Goal: Task Accomplishment & Management: Manage account settings

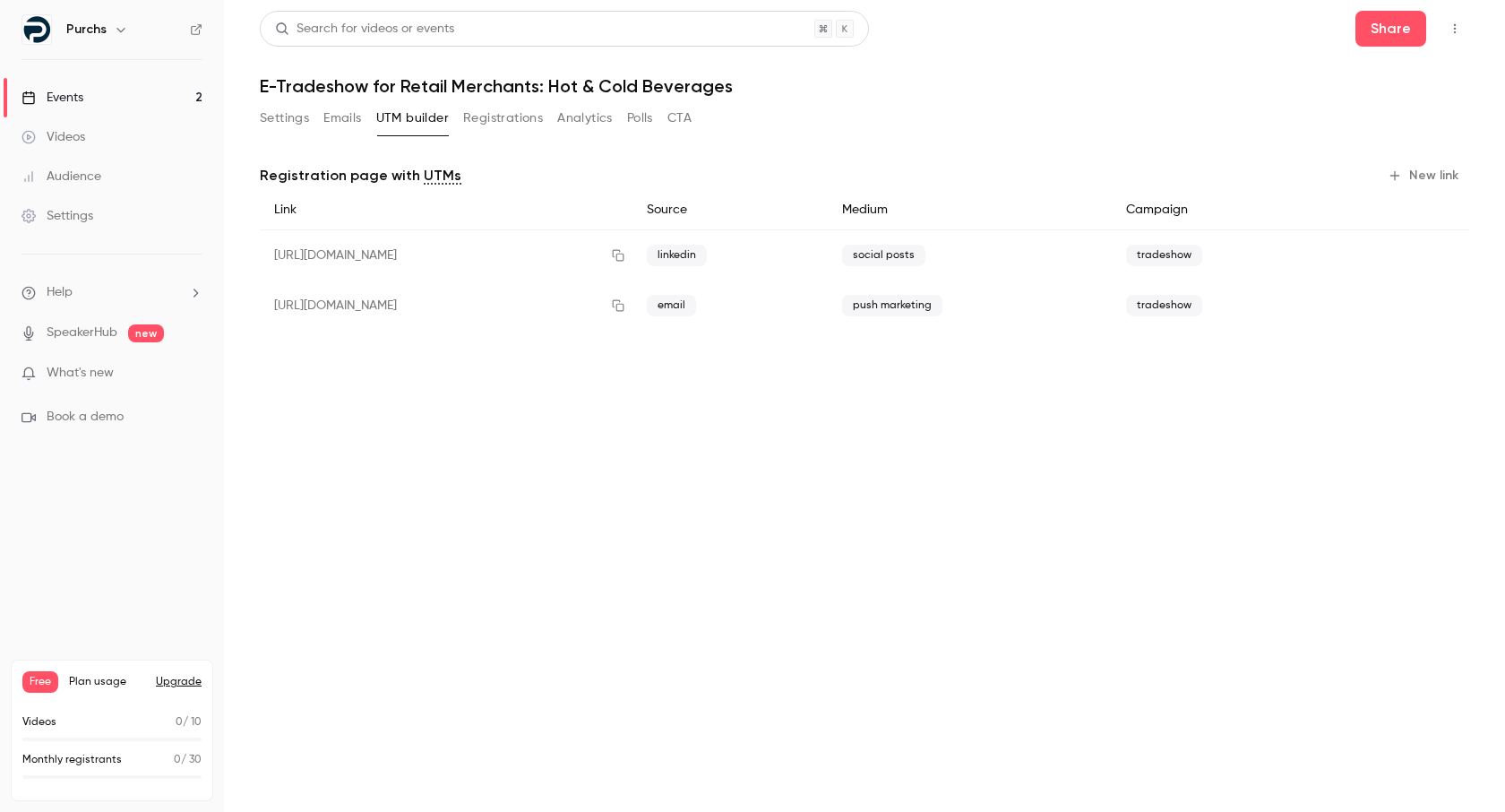
click at [112, 82] on link "Events 2" at bounding box center [111, 98] width 224 height 40
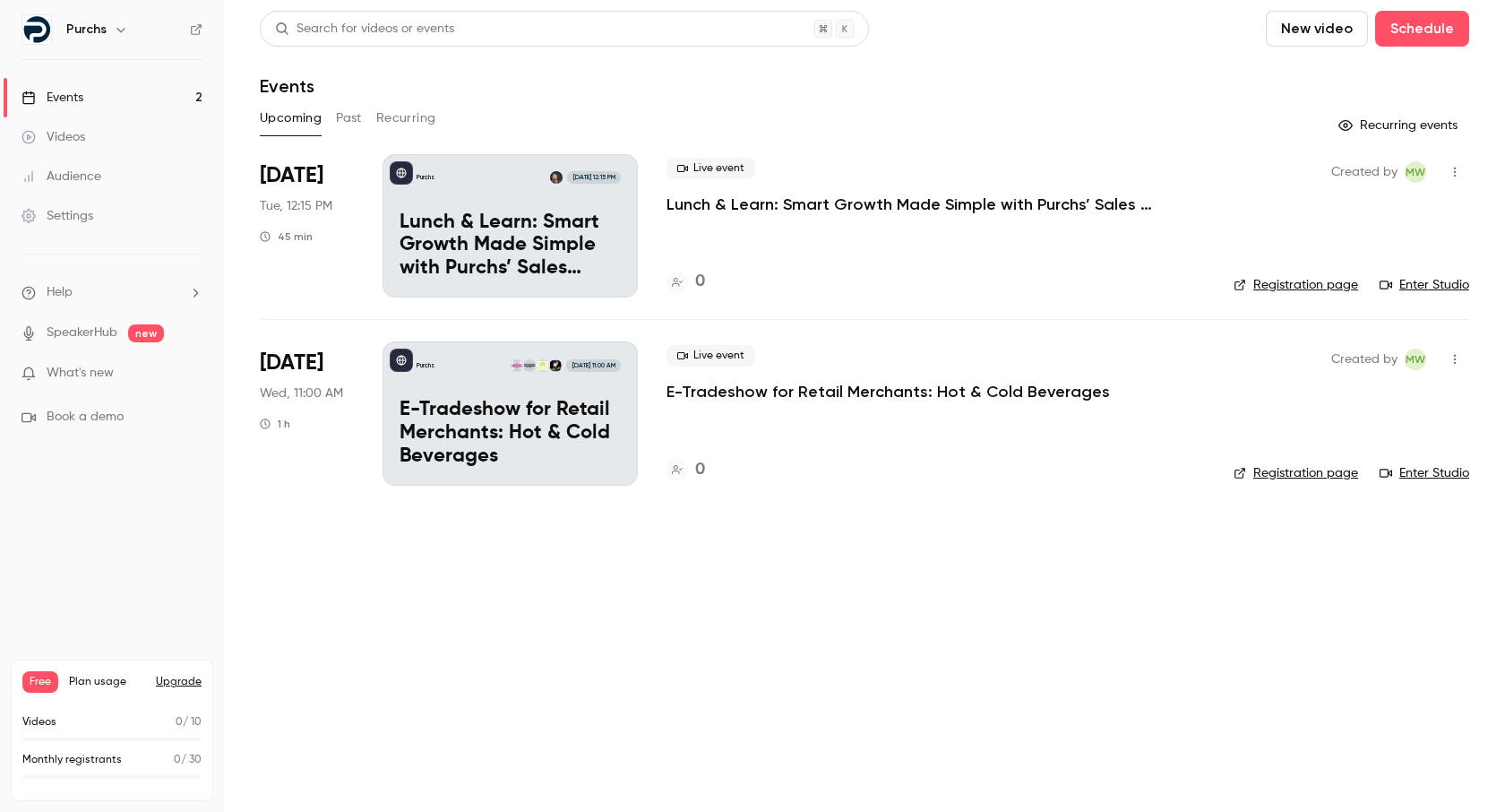
click at [444, 223] on p "Lunch & Learn: Smart Growth Made Simple with Purchs’ Sales Dashboard" at bounding box center [510, 245] width 221 height 69
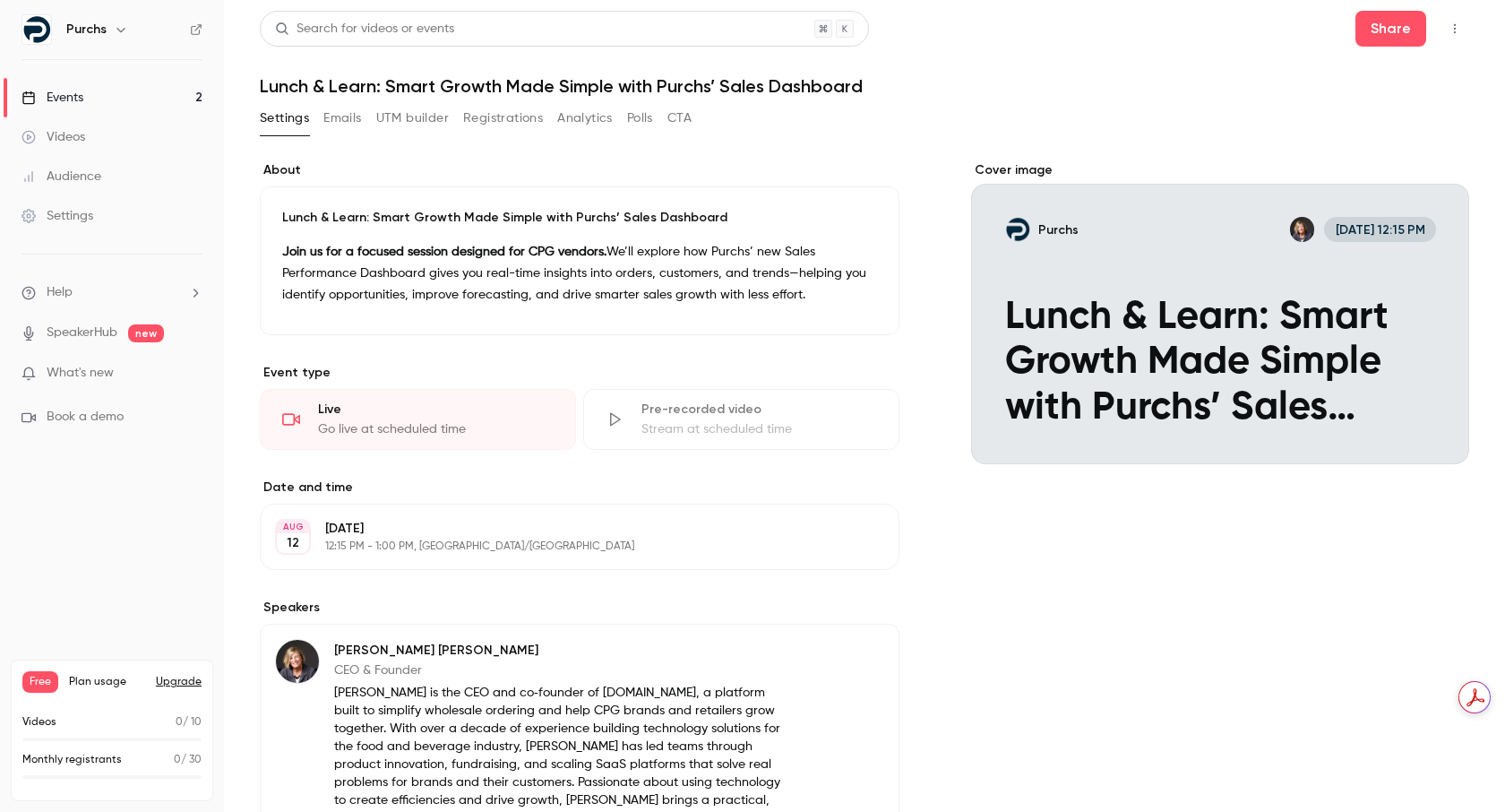
click at [507, 127] on button "Registrations" at bounding box center [503, 118] width 79 height 28
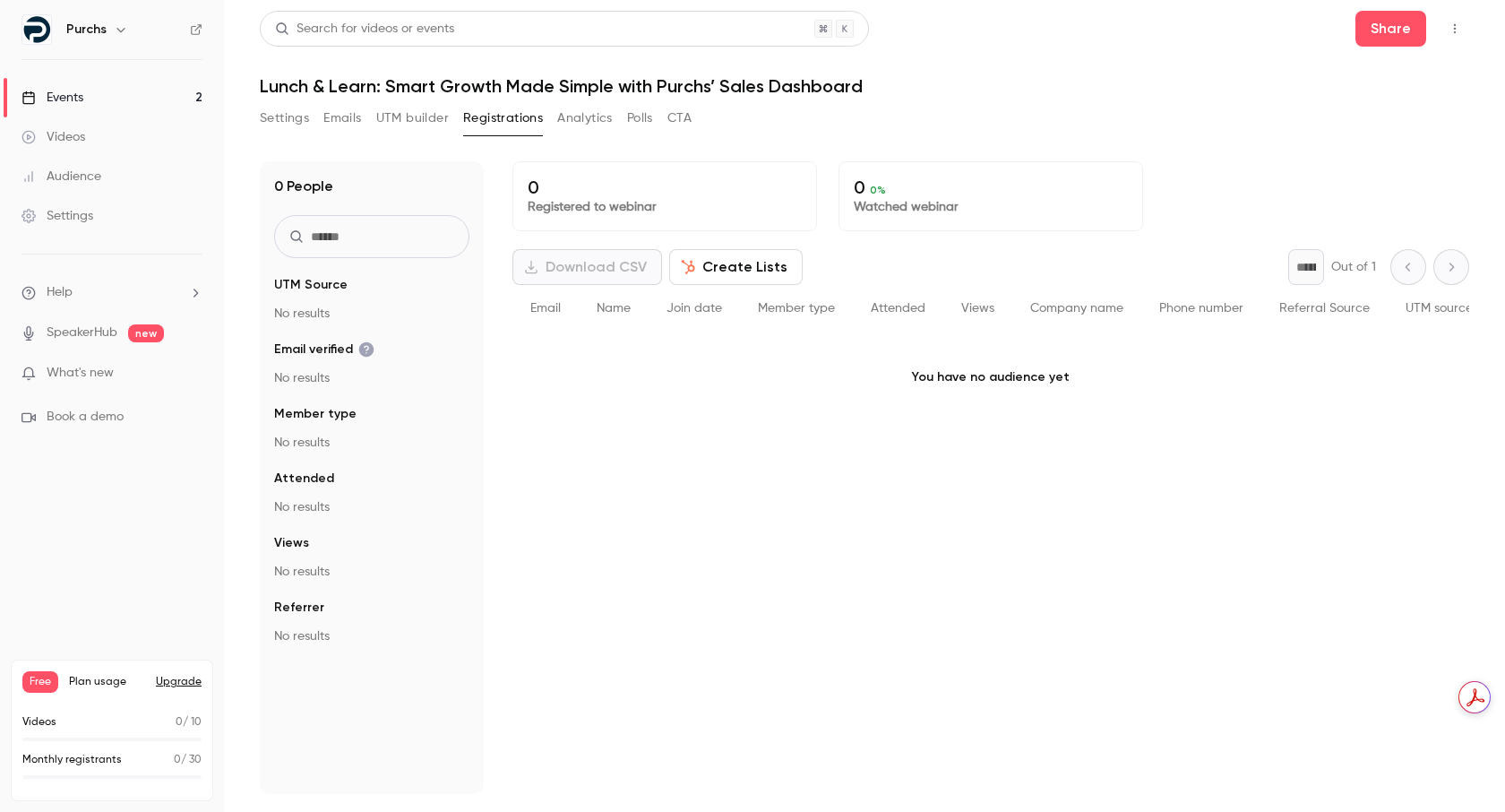
click at [434, 122] on button "UTM builder" at bounding box center [413, 118] width 73 height 28
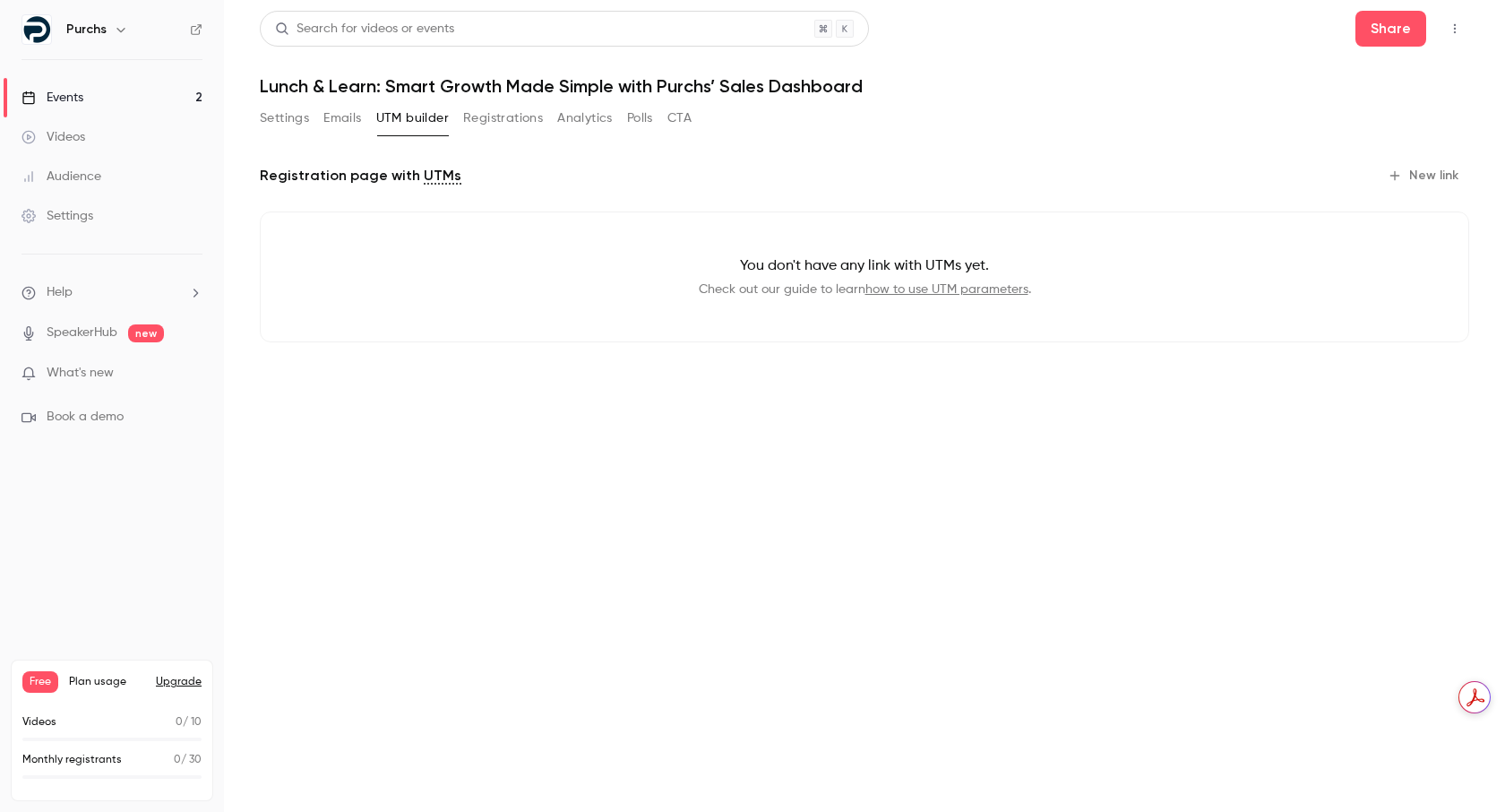
click at [342, 114] on button "Emails" at bounding box center [343, 118] width 38 height 28
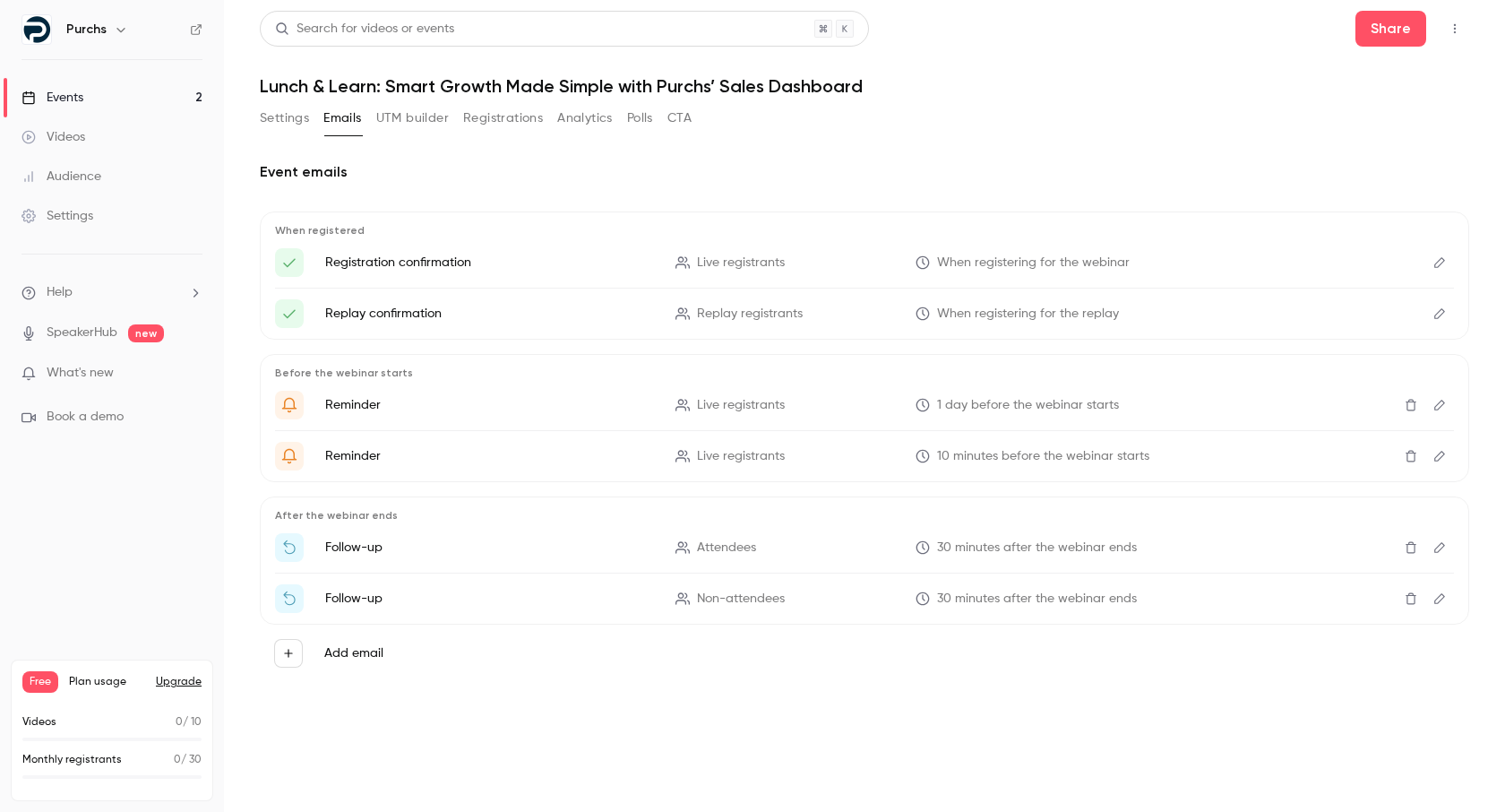
click at [292, 119] on button "Settings" at bounding box center [284, 118] width 49 height 28
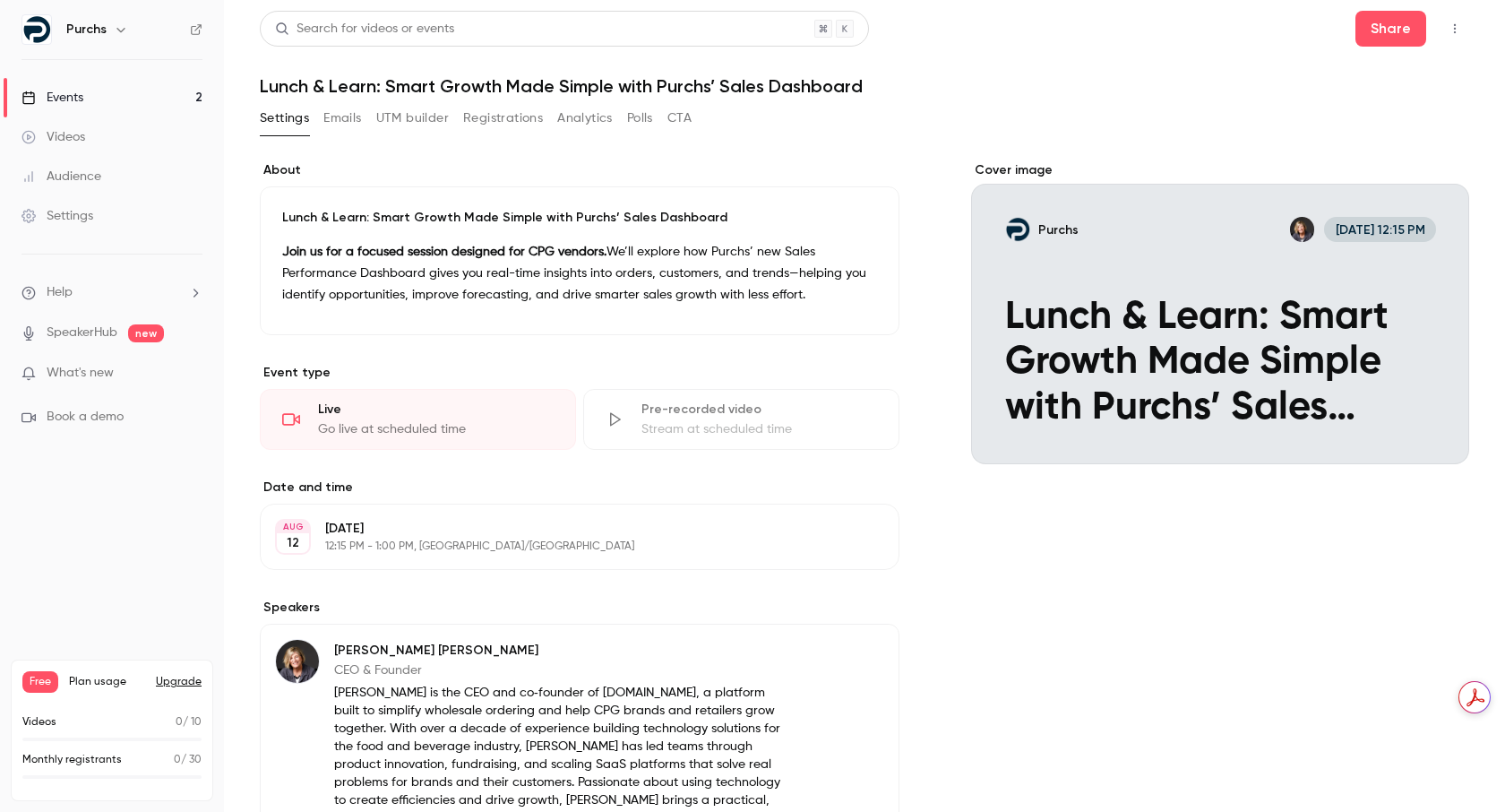
click at [342, 117] on button "Emails" at bounding box center [343, 118] width 38 height 28
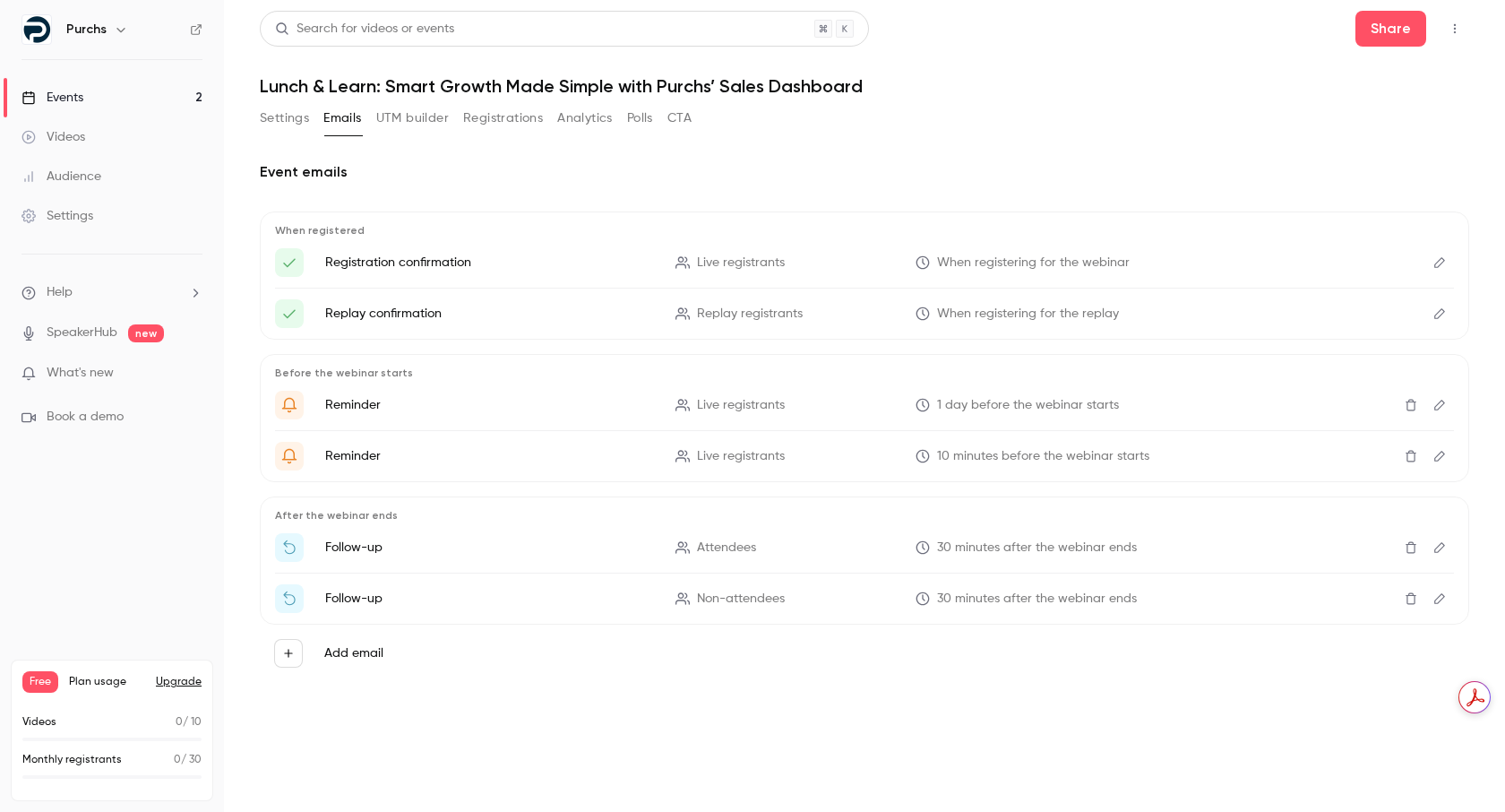
click at [412, 121] on button "UTM builder" at bounding box center [413, 118] width 73 height 28
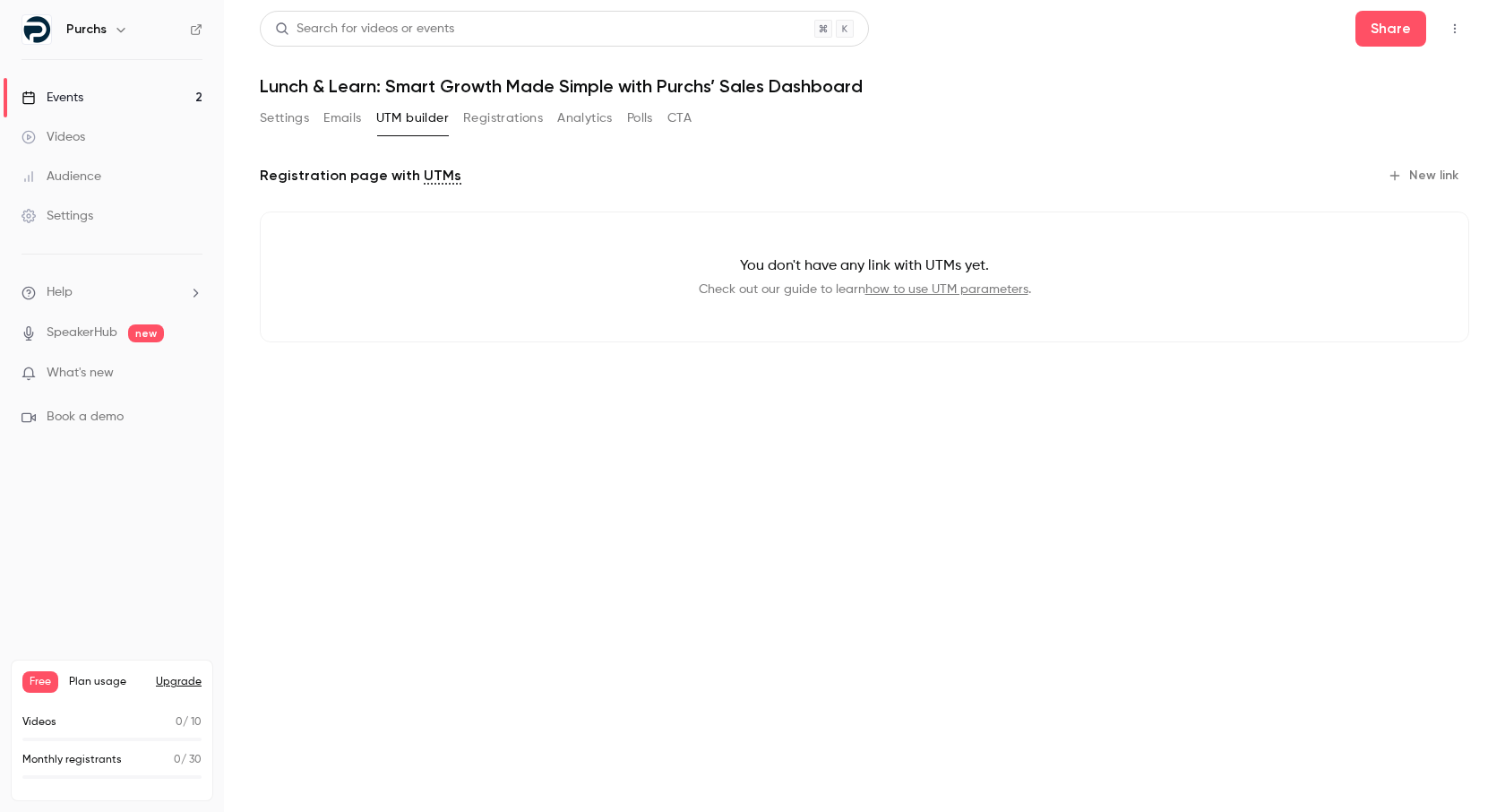
click at [487, 115] on button "Registrations" at bounding box center [503, 118] width 79 height 28
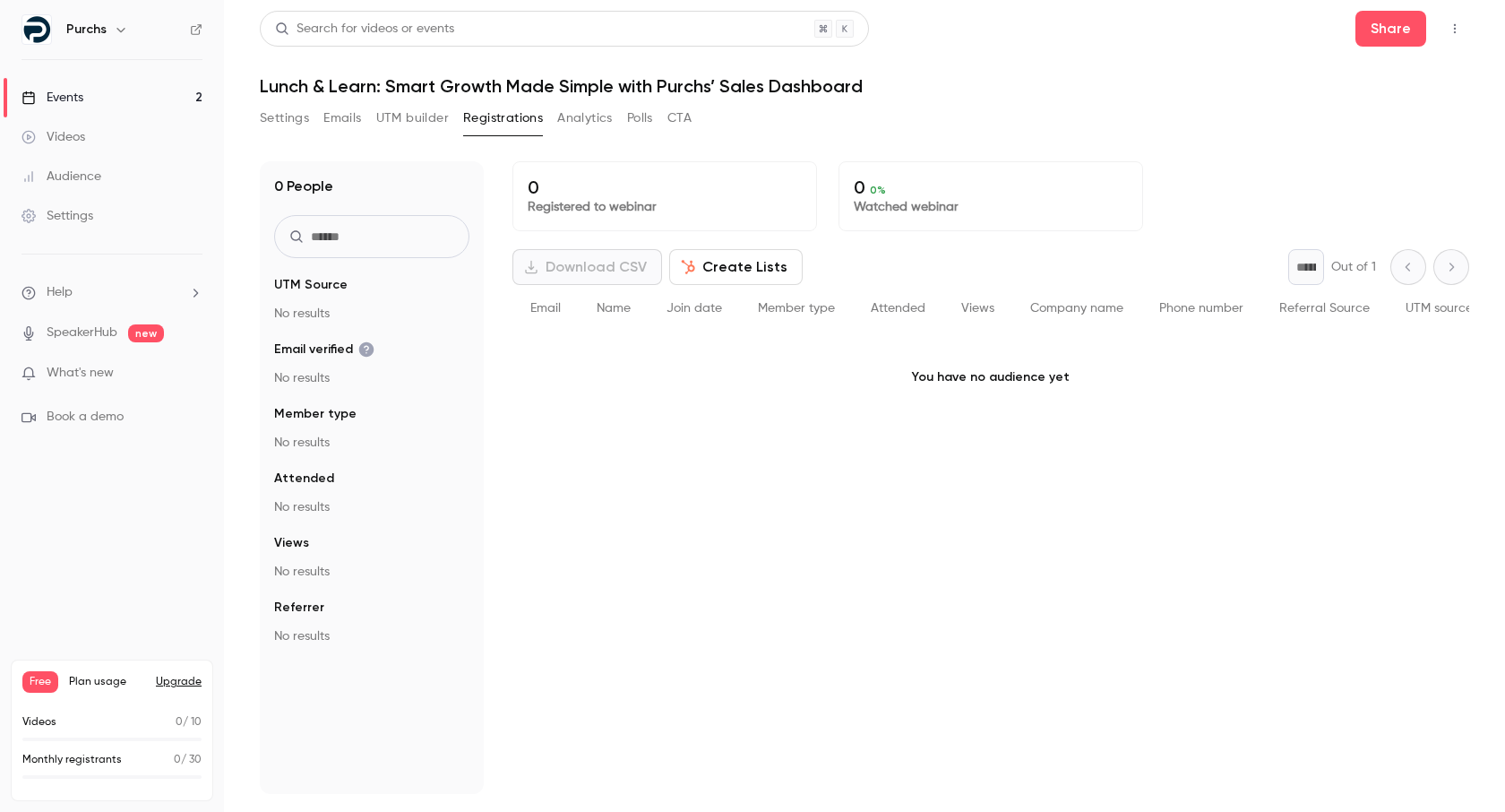
click at [597, 111] on button "Analytics" at bounding box center [584, 118] width 56 height 28
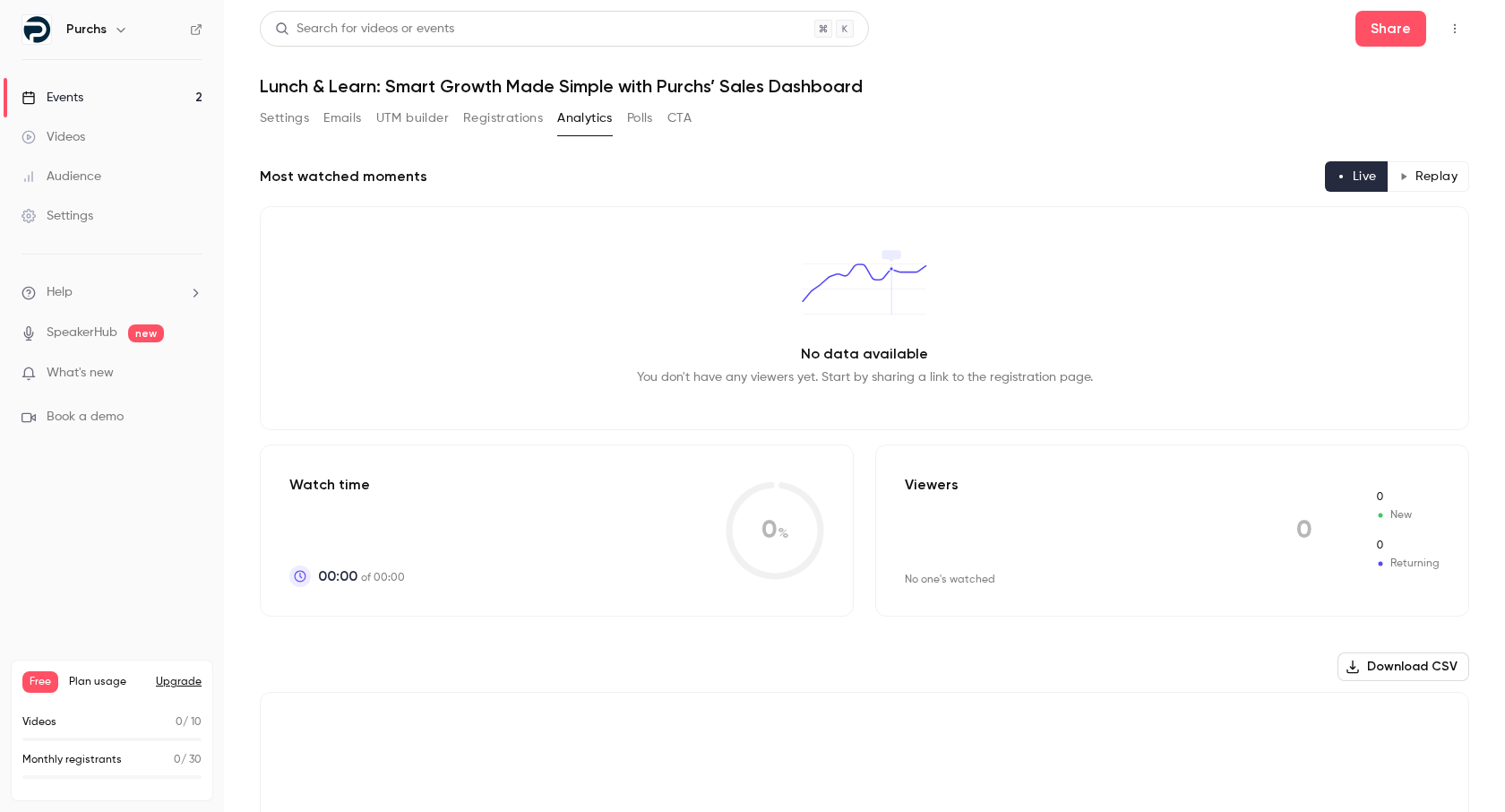
drag, startPoint x: 651, startPoint y: 112, endPoint x: 638, endPoint y: 116, distance: 13.6
click at [651, 112] on button "Polls" at bounding box center [640, 118] width 26 height 28
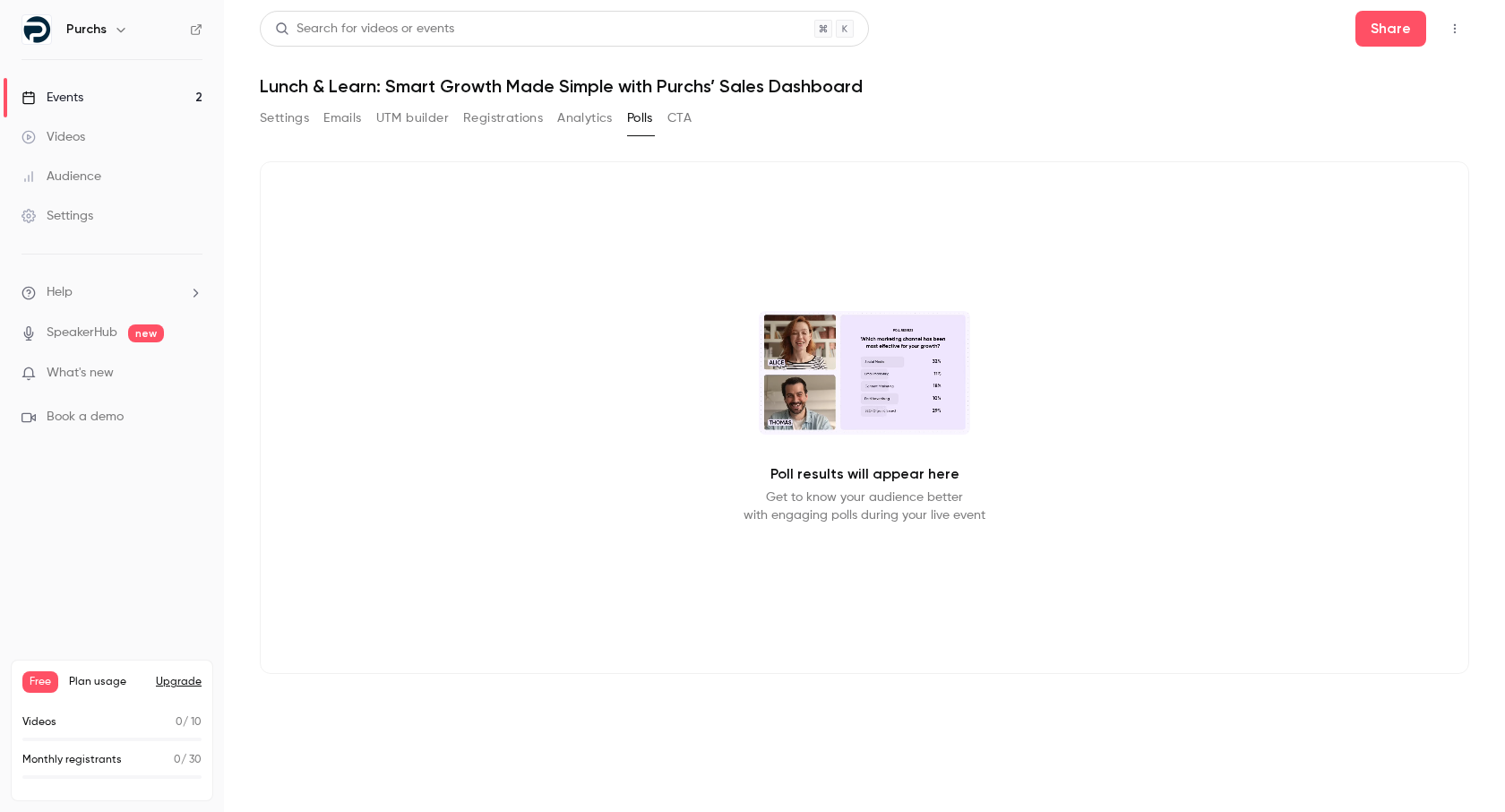
click at [273, 121] on button "Settings" at bounding box center [284, 118] width 49 height 28
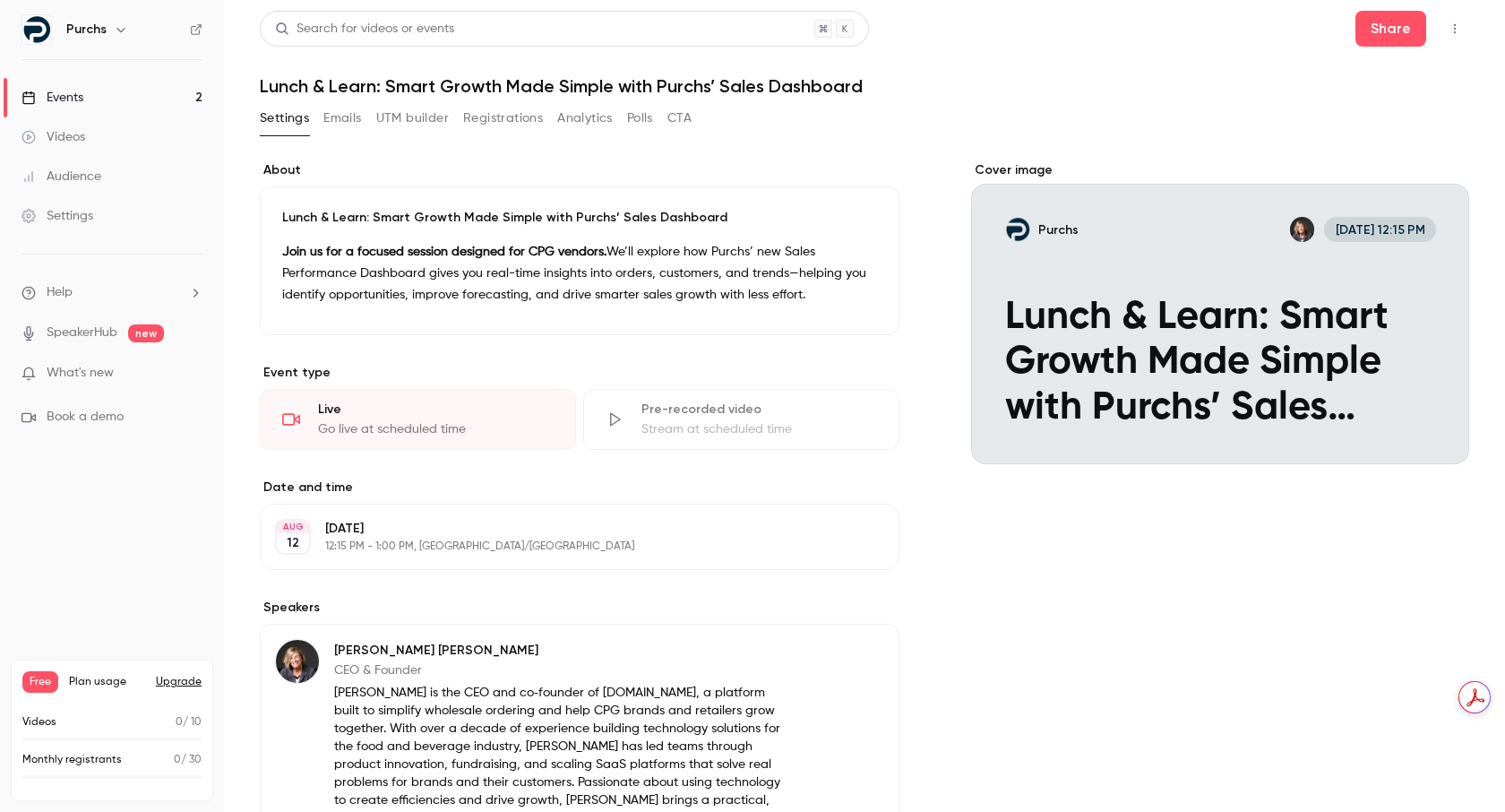
drag, startPoint x: 339, startPoint y: 110, endPoint x: 348, endPoint y: 114, distance: 9.8
click at [339, 110] on button "Emails" at bounding box center [343, 118] width 38 height 28
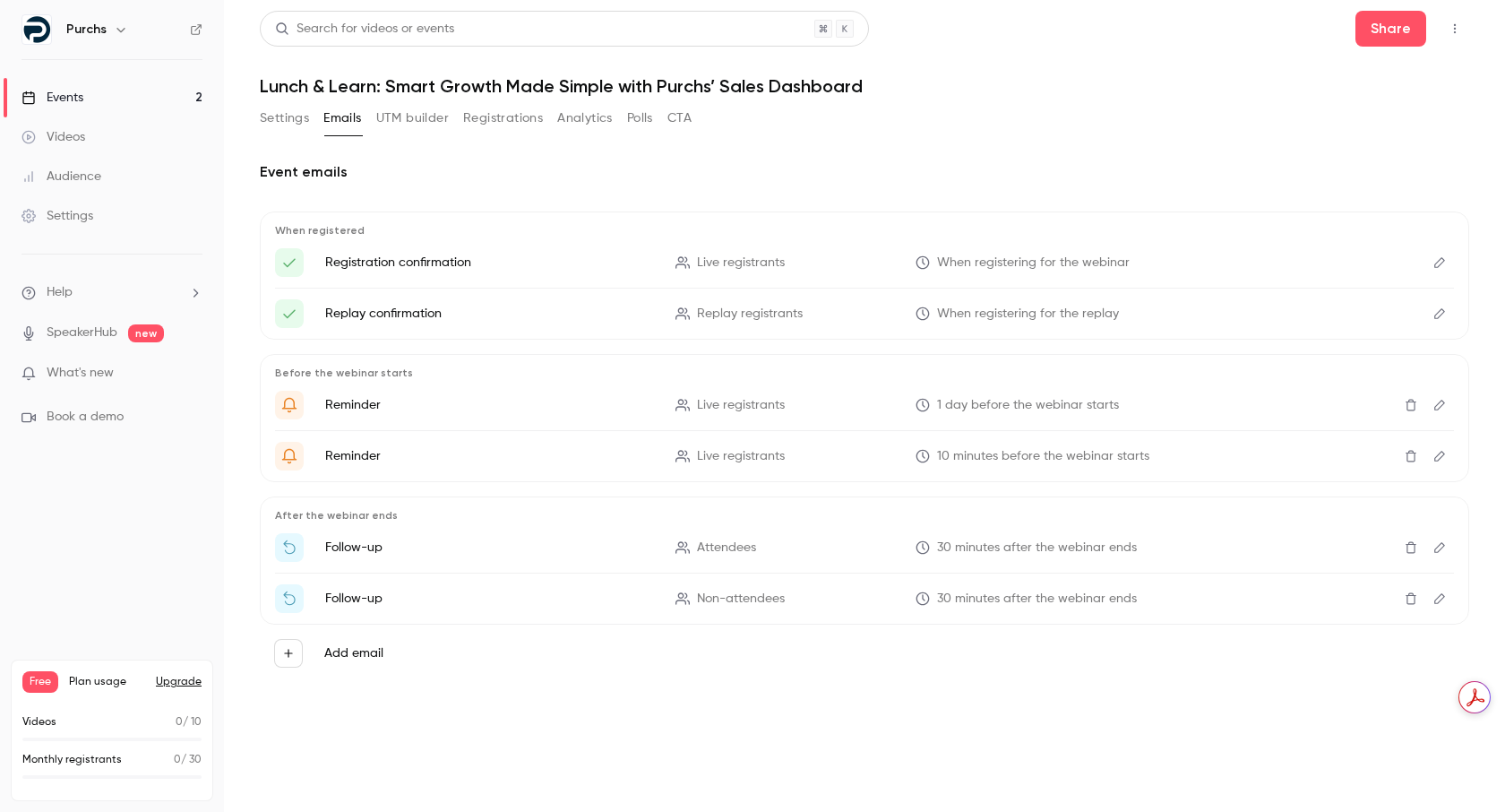
click at [423, 120] on button "UTM builder" at bounding box center [413, 118] width 73 height 28
